Goal: Task Accomplishment & Management: Use online tool/utility

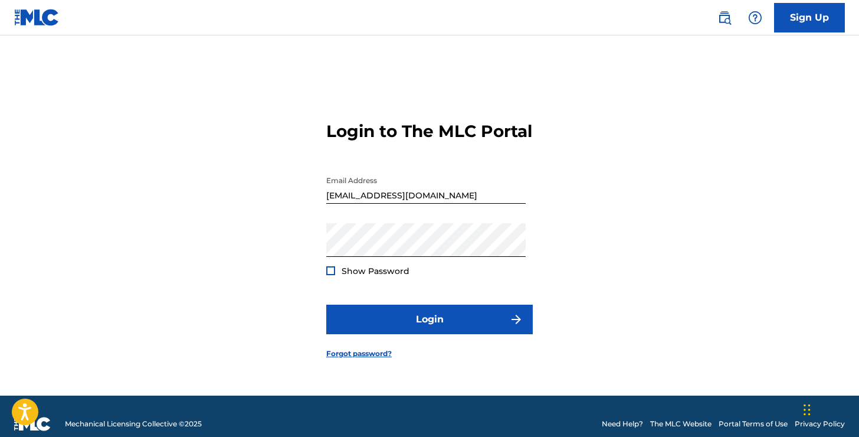
click at [453, 331] on button "Login" at bounding box center [429, 320] width 207 height 30
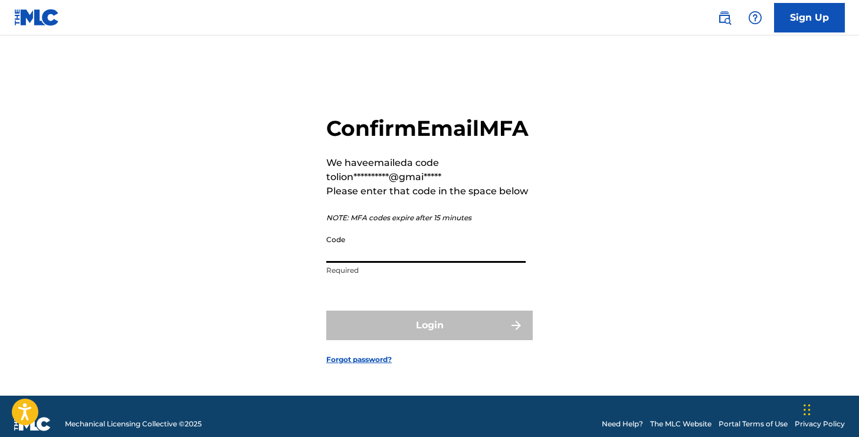
click at [379, 260] on input "Code" at bounding box center [425, 246] width 199 height 34
paste input "762814"
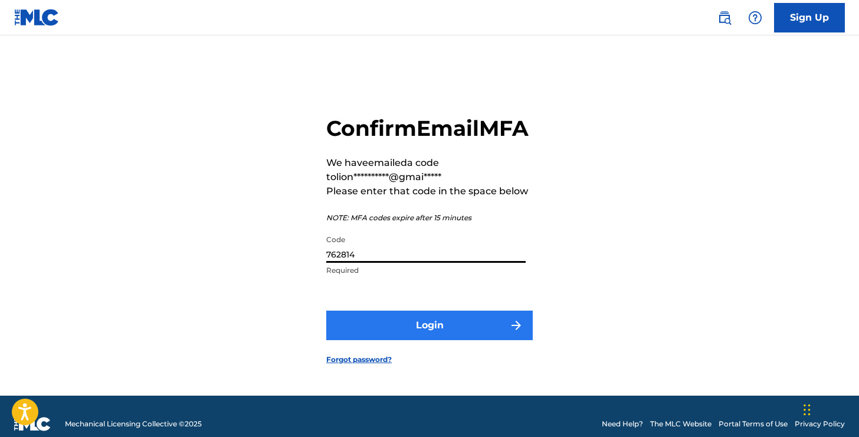
type input "762814"
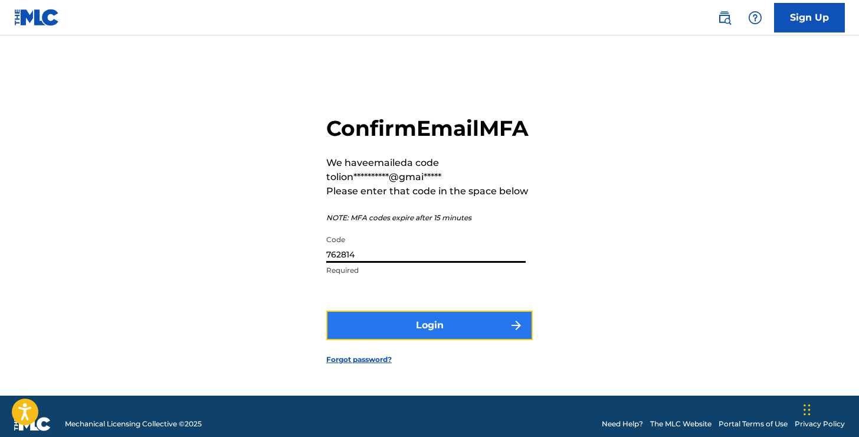
click at [418, 340] on button "Login" at bounding box center [429, 325] width 207 height 30
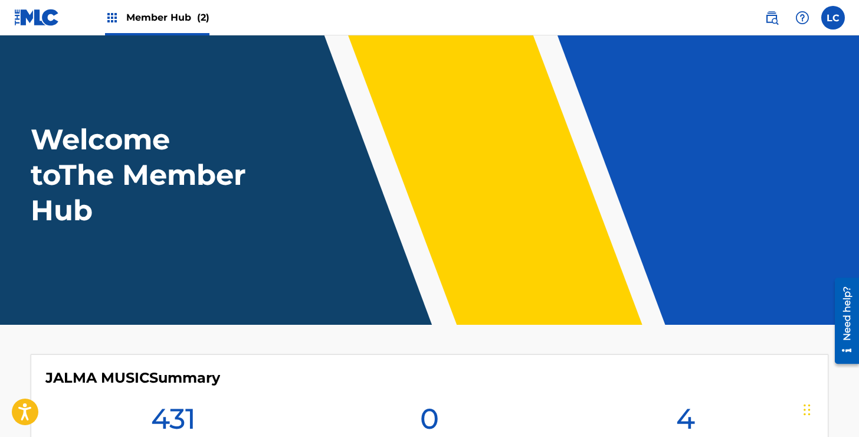
scroll to position [319, 0]
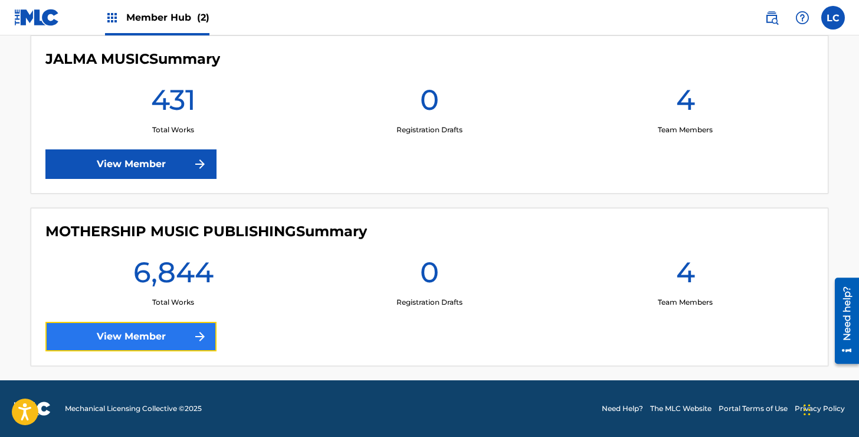
click at [140, 323] on link "View Member" at bounding box center [130, 337] width 171 height 30
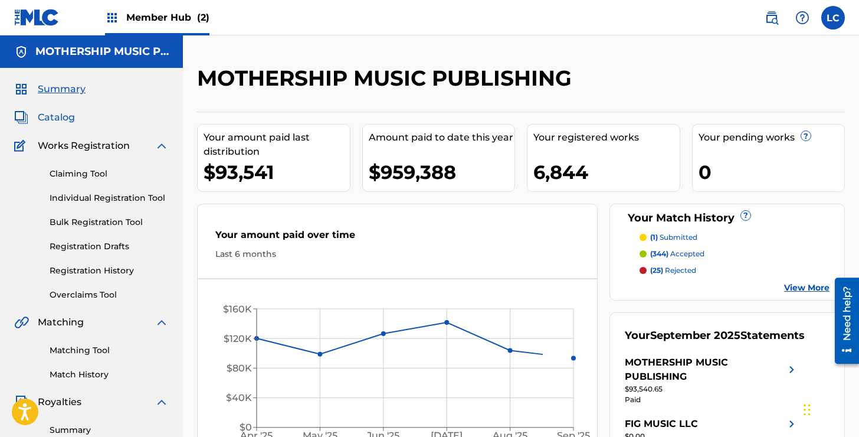
click at [57, 115] on span "Catalog" at bounding box center [56, 117] width 37 height 14
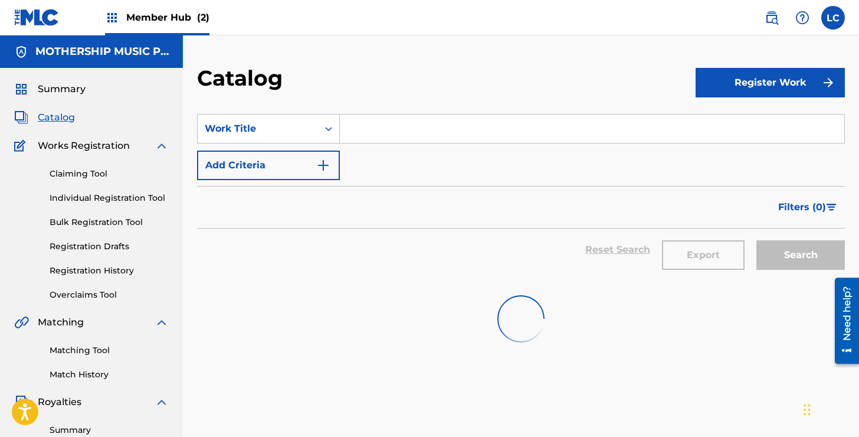
click at [430, 124] on input "Search Form" at bounding box center [592, 129] width 505 height 28
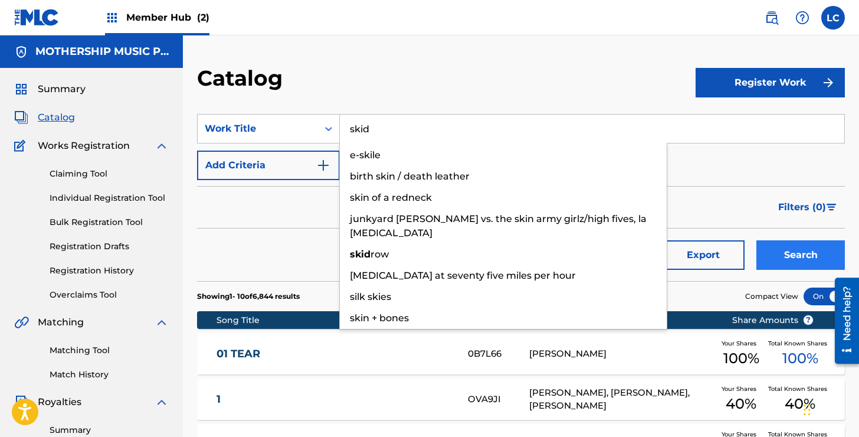
type input "skid"
click at [791, 257] on button "Search" at bounding box center [801, 255] width 89 height 30
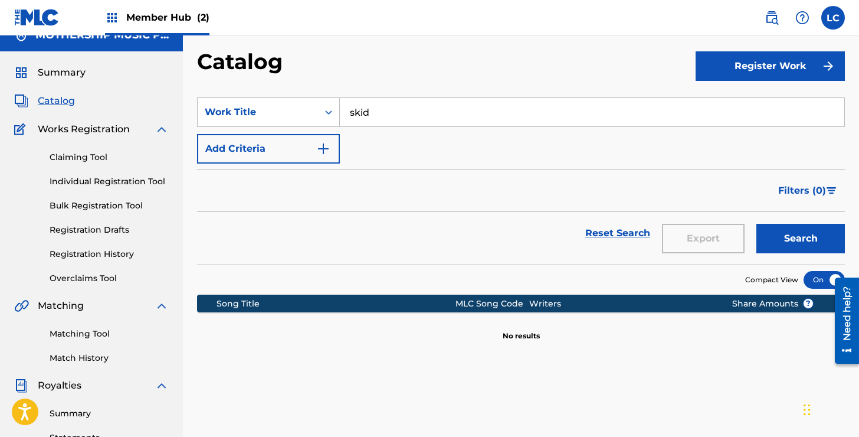
scroll to position [19, 0]
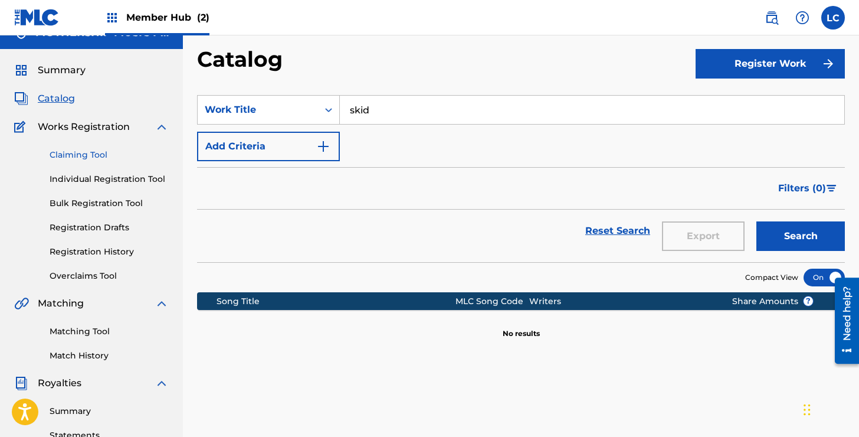
click at [84, 155] on link "Claiming Tool" at bounding box center [109, 155] width 119 height 12
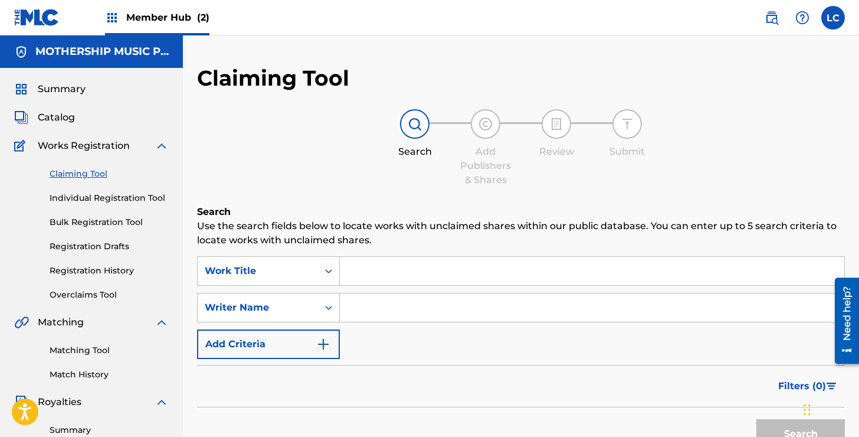
click at [375, 277] on input "Search Form" at bounding box center [592, 271] width 505 height 28
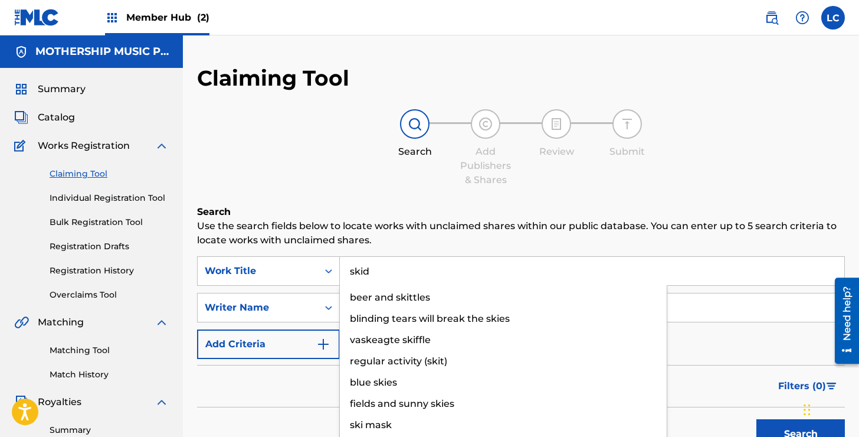
type input "skid"
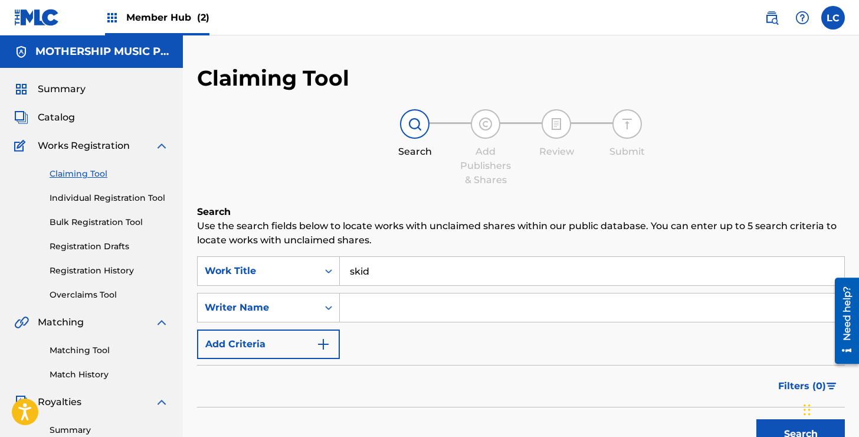
click at [658, 231] on p "Use the search fields below to locate works with unclaimed shares within our pu…" at bounding box center [521, 233] width 648 height 28
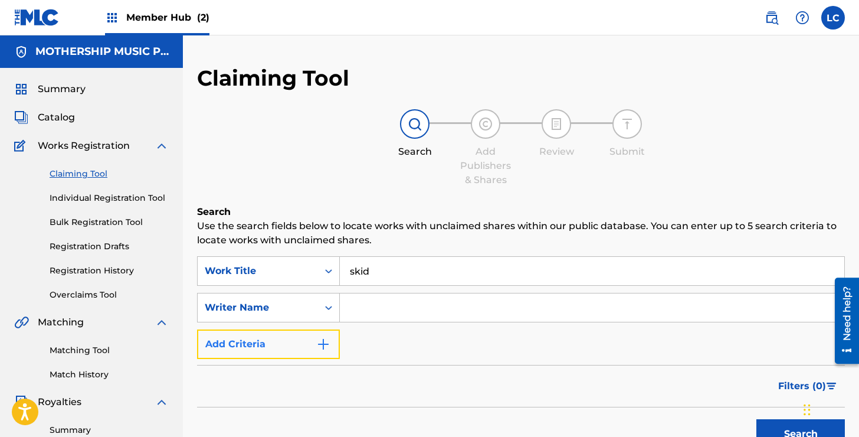
click at [308, 343] on button "Add Criteria" at bounding box center [268, 344] width 143 height 30
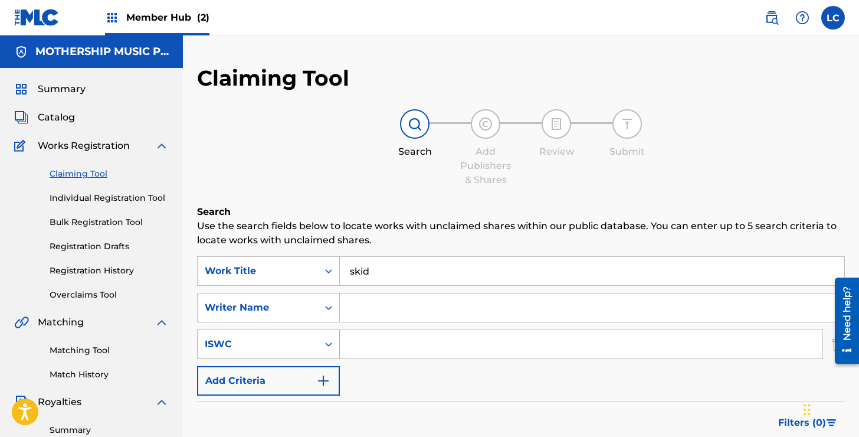
click at [305, 353] on div "ISWC" at bounding box center [258, 344] width 120 height 22
click at [449, 307] on input "Search Form" at bounding box center [592, 307] width 505 height 28
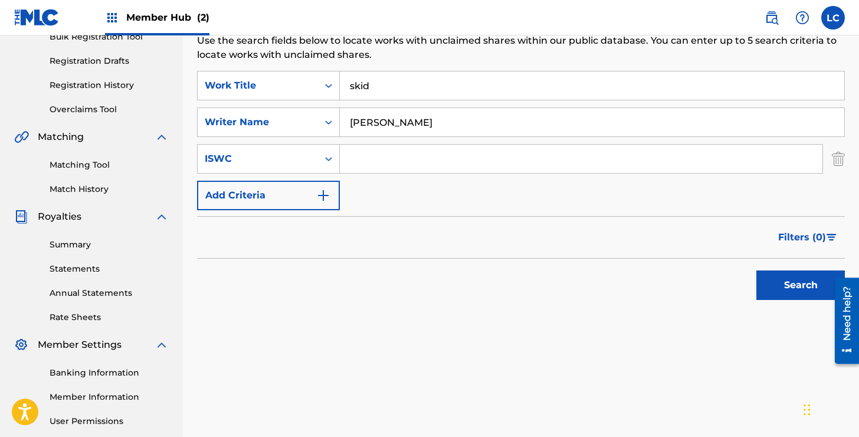
scroll to position [199, 0]
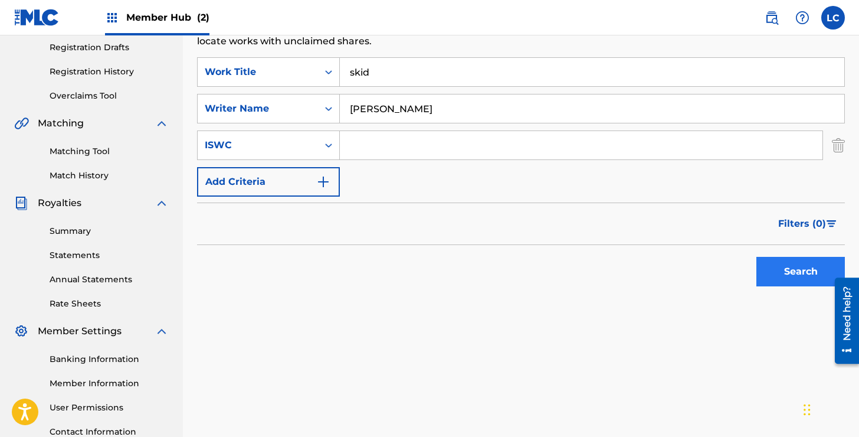
type input "[PERSON_NAME]"
click at [775, 278] on button "Search" at bounding box center [801, 272] width 89 height 30
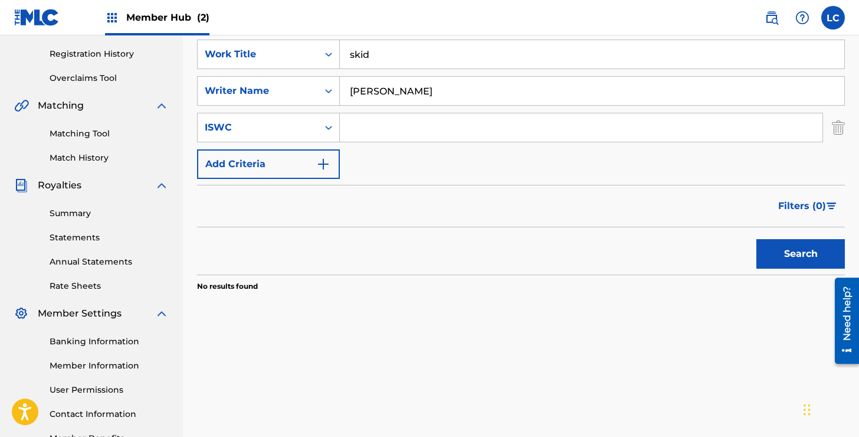
scroll to position [215, 0]
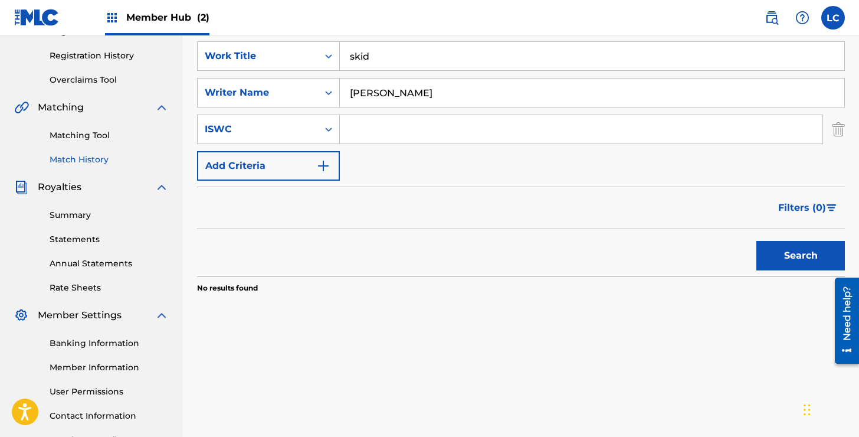
click at [94, 162] on link "Match History" at bounding box center [109, 159] width 119 height 12
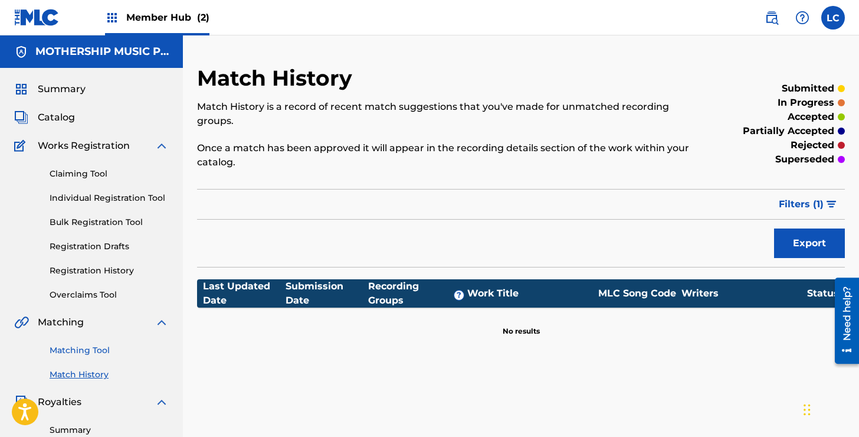
click at [99, 346] on link "Matching Tool" at bounding box center [109, 350] width 119 height 12
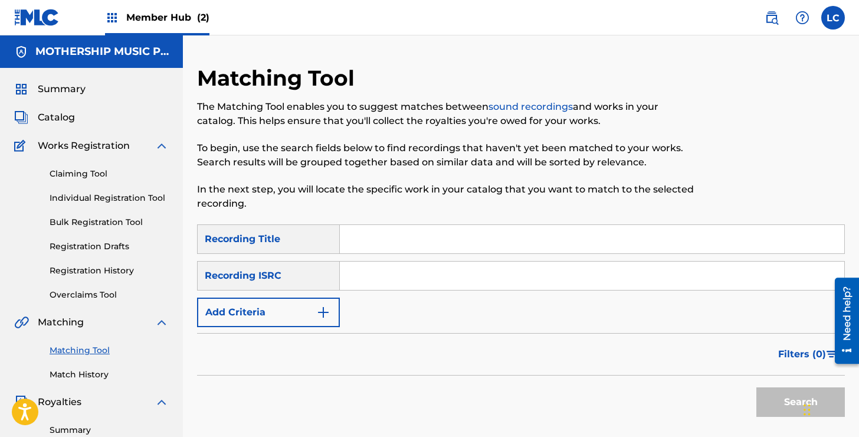
click at [368, 233] on input "Search Form" at bounding box center [592, 239] width 505 height 28
type input "skid"
click at [417, 288] on input "Search Form" at bounding box center [592, 275] width 505 height 28
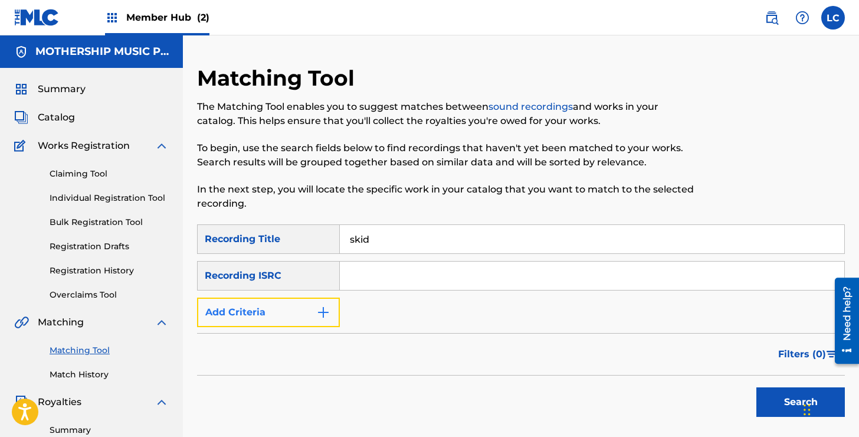
click at [278, 319] on button "Add Criteria" at bounding box center [268, 312] width 143 height 30
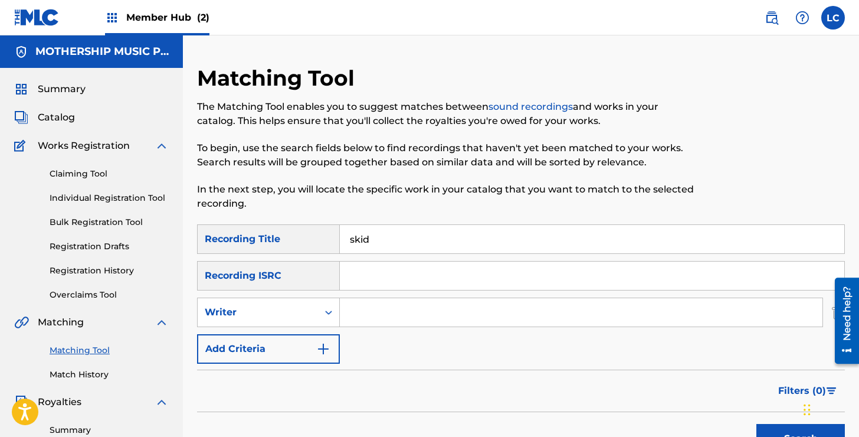
click at [371, 312] on input "Search Form" at bounding box center [581, 312] width 483 height 28
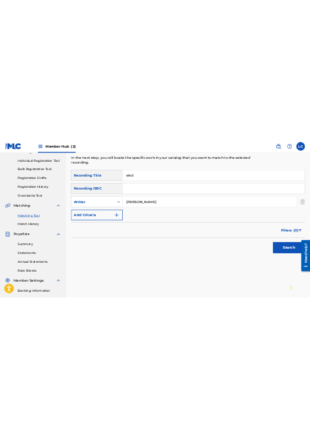
scroll to position [185, 0]
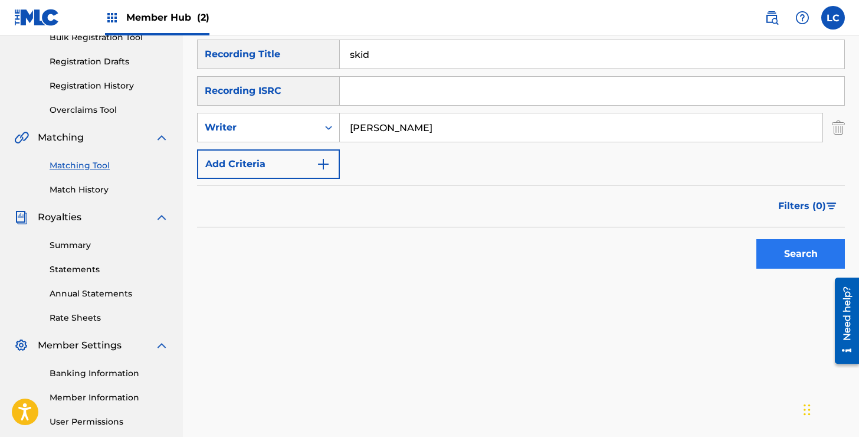
type input "[PERSON_NAME]"
click at [791, 258] on button "Search" at bounding box center [801, 254] width 89 height 30
